Goal: Find specific page/section: Find specific page/section

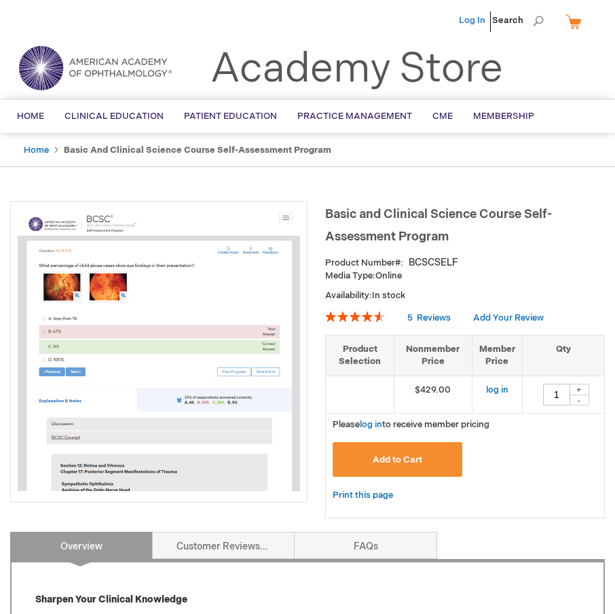
click at [470, 20] on link "Log In" at bounding box center [472, 20] width 26 height 11
click at [418, 12] on li "Monia Reding" at bounding box center [405, 20] width 82 height 41
click at [421, 17] on span "Monia Reding" at bounding box center [404, 20] width 75 height 11
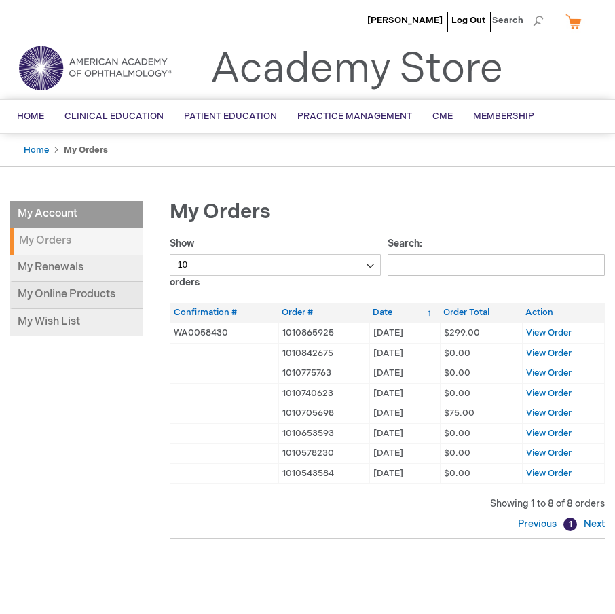
click at [77, 293] on link "My Online Products" at bounding box center [76, 295] width 132 height 27
